Goal: Task Accomplishment & Management: Manage account settings

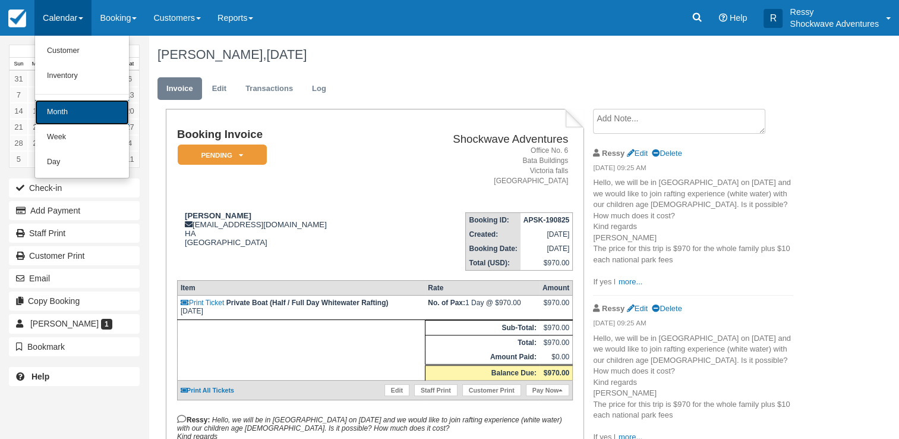
click at [107, 112] on link "Month" at bounding box center [82, 112] width 94 height 25
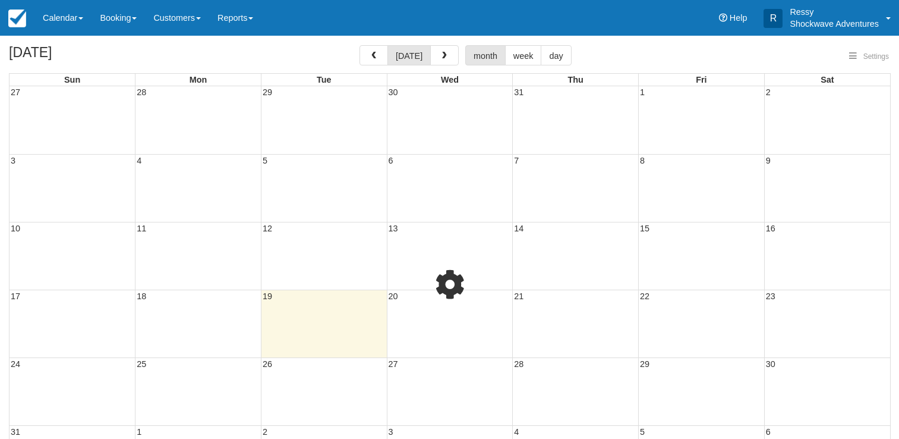
select select
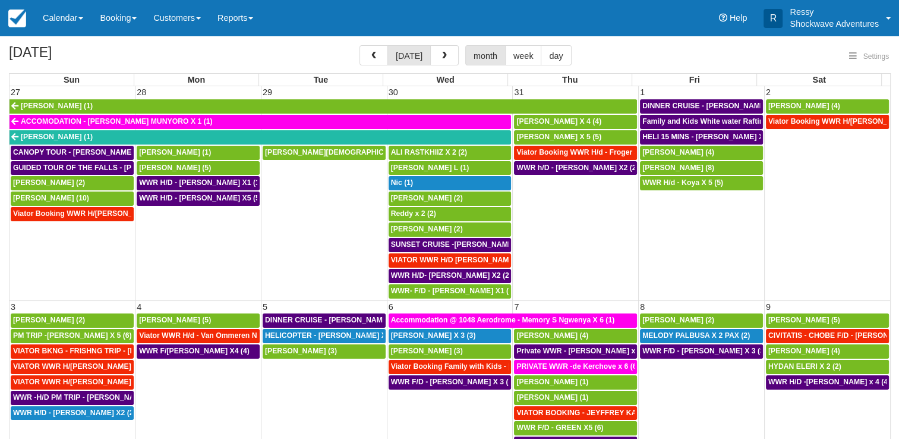
select select
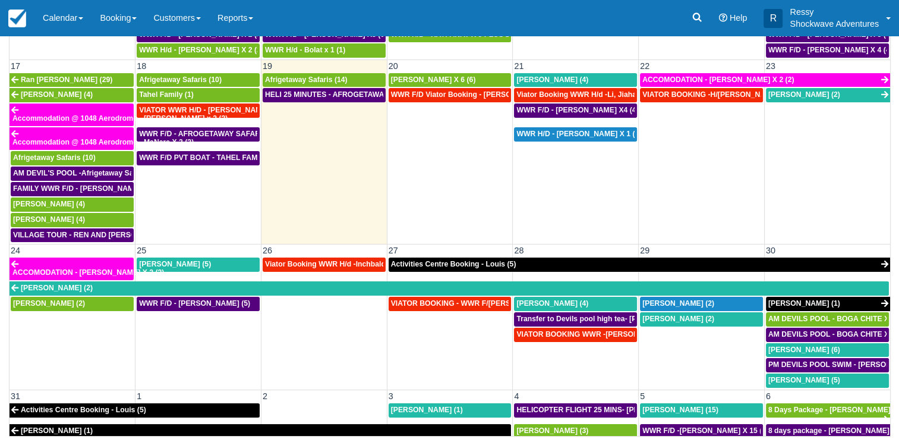
scroll to position [706, 0]
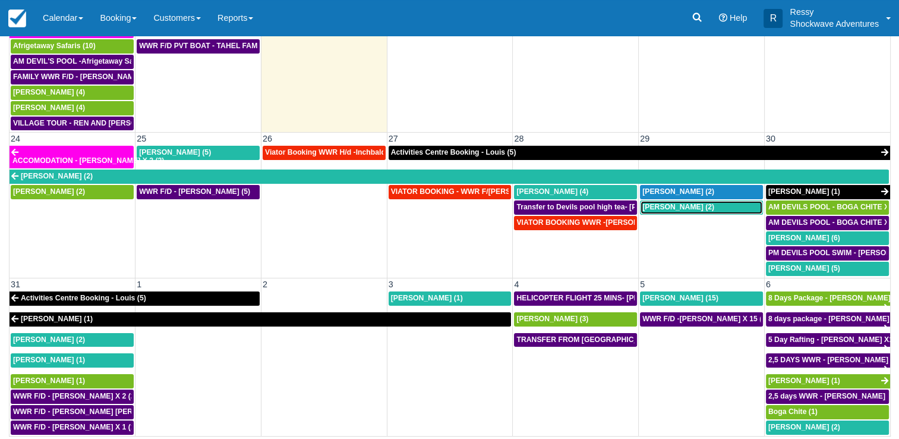
click at [669, 203] on span "Rosefrida Soeur (2)" at bounding box center [679, 207] width 72 height 8
